Goal: Information Seeking & Learning: Learn about a topic

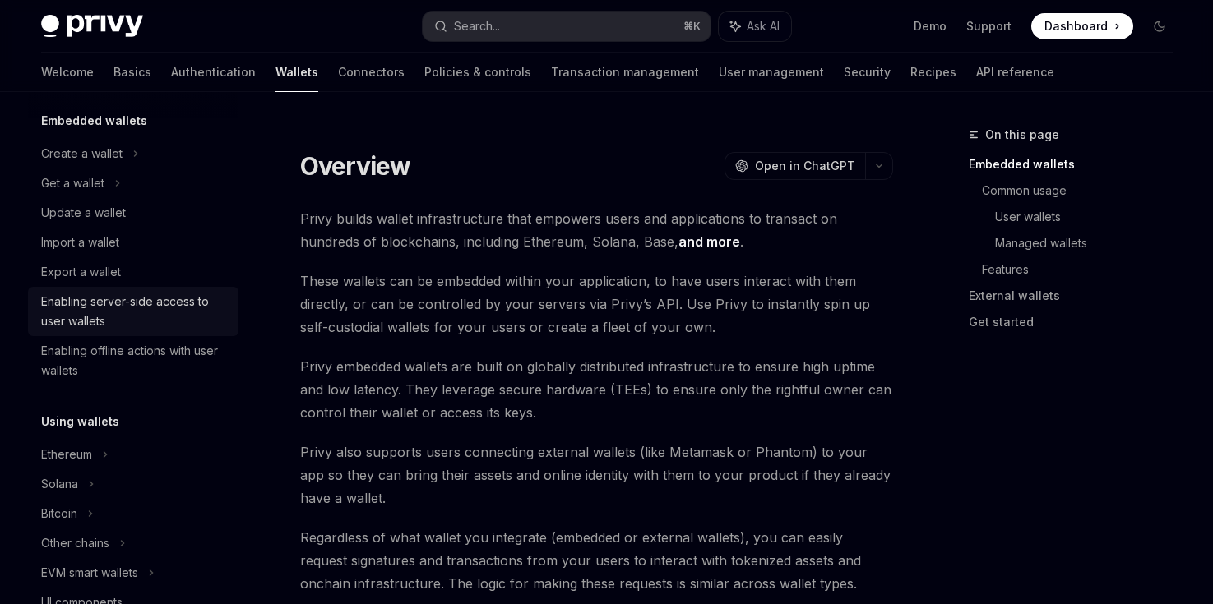
scroll to position [106, 0]
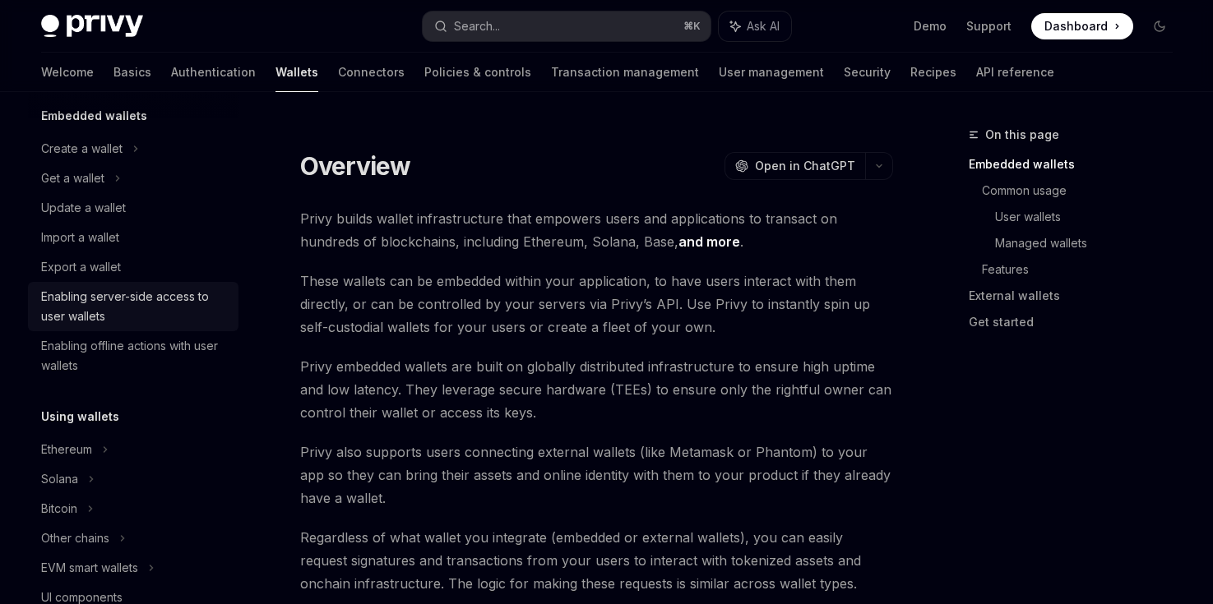
click at [168, 293] on div "Enabling server-side access to user wallets" at bounding box center [134, 306] width 187 height 39
type textarea "*"
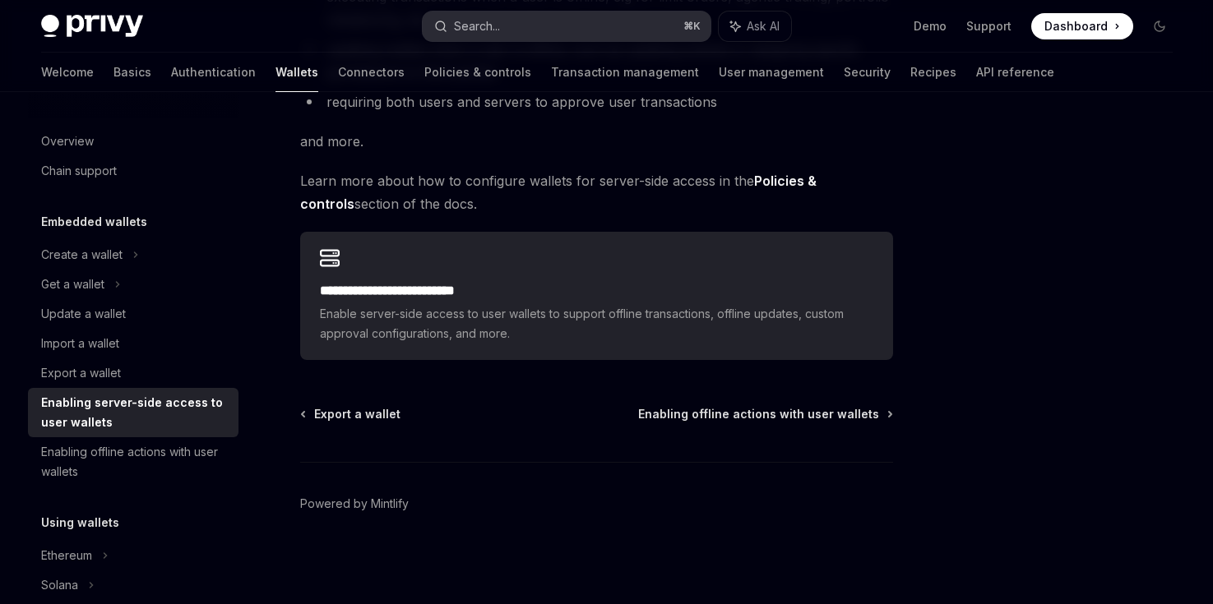
click at [605, 35] on button "Search... ⌘ K" at bounding box center [567, 27] width 288 height 30
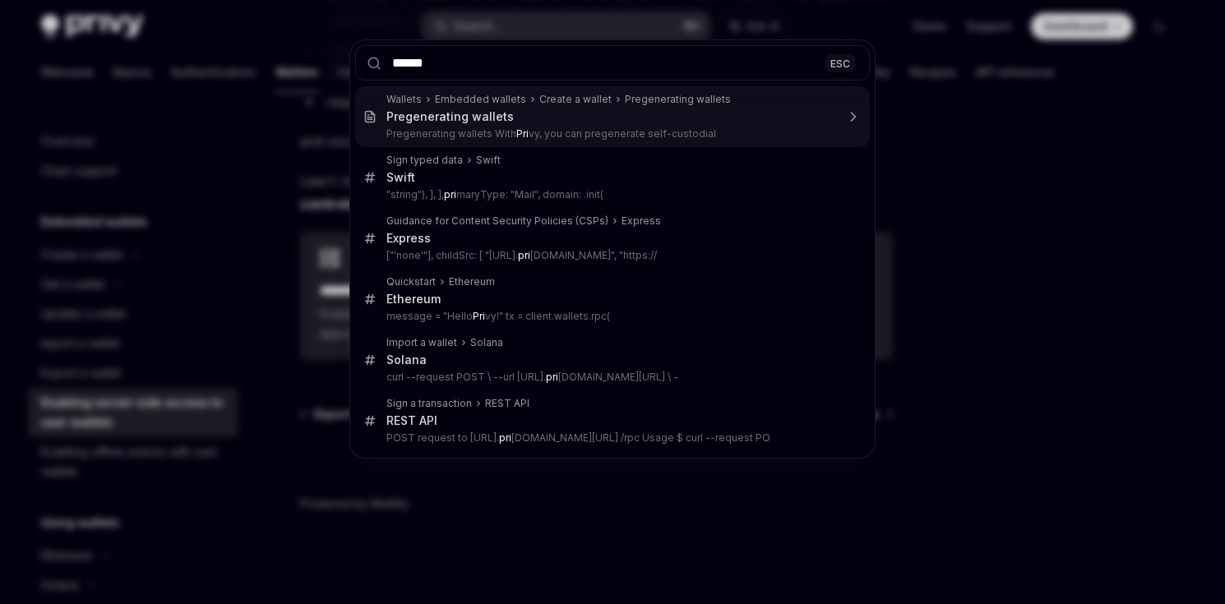
type input "*******"
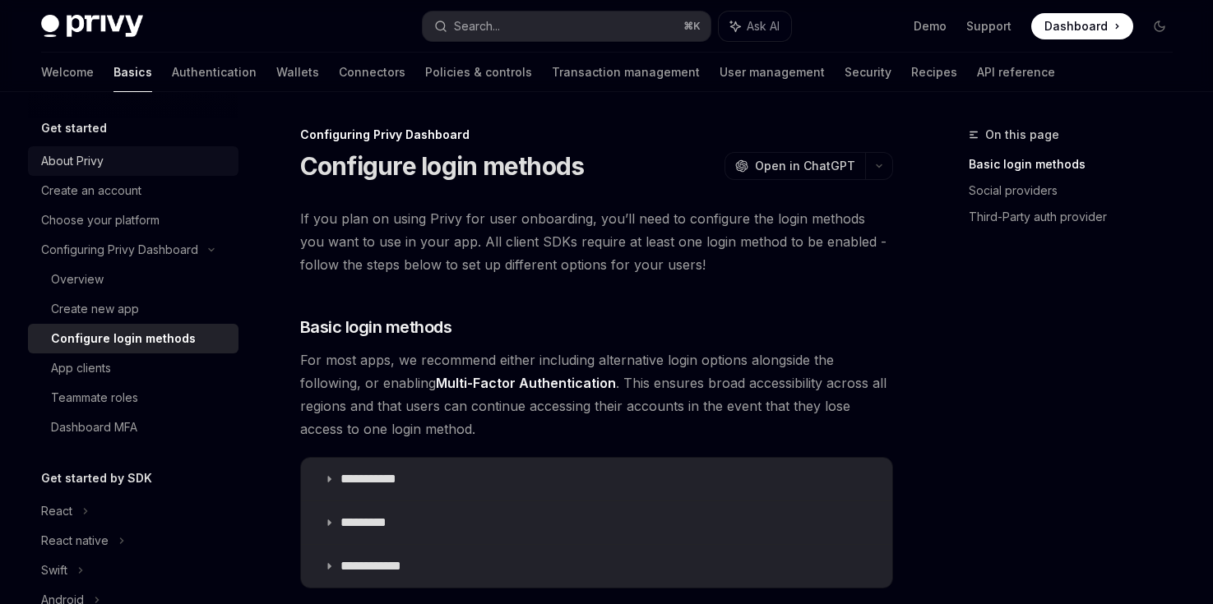
click at [79, 156] on div "About Privy" at bounding box center [72, 161] width 62 height 20
type textarea "*"
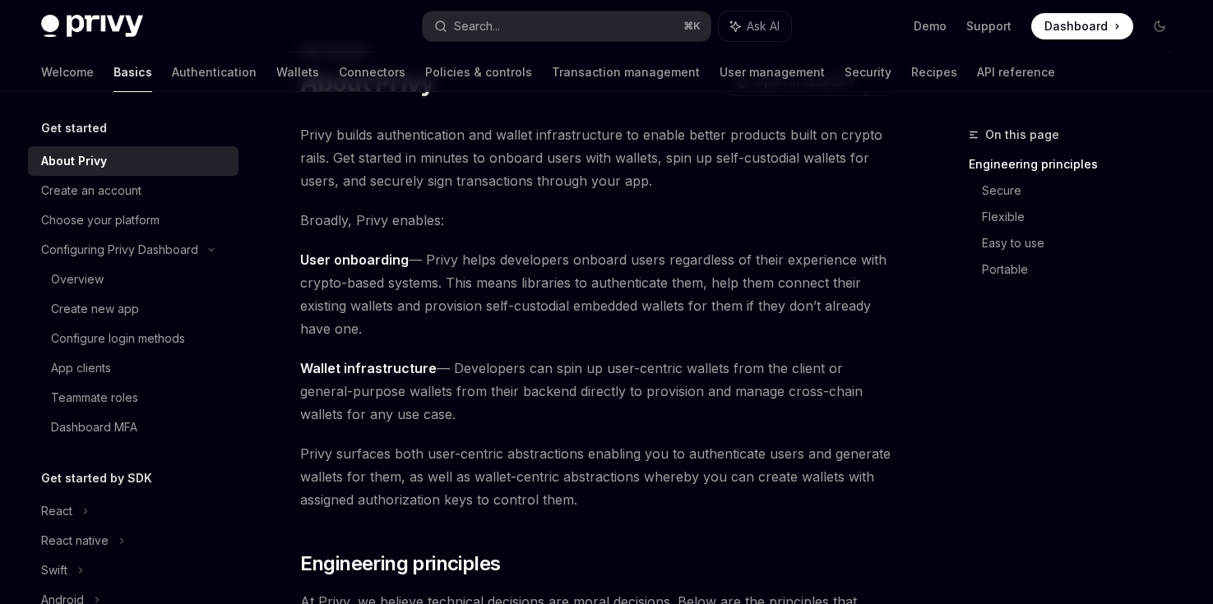
scroll to position [90, 0]
